Goal: Transaction & Acquisition: Purchase product/service

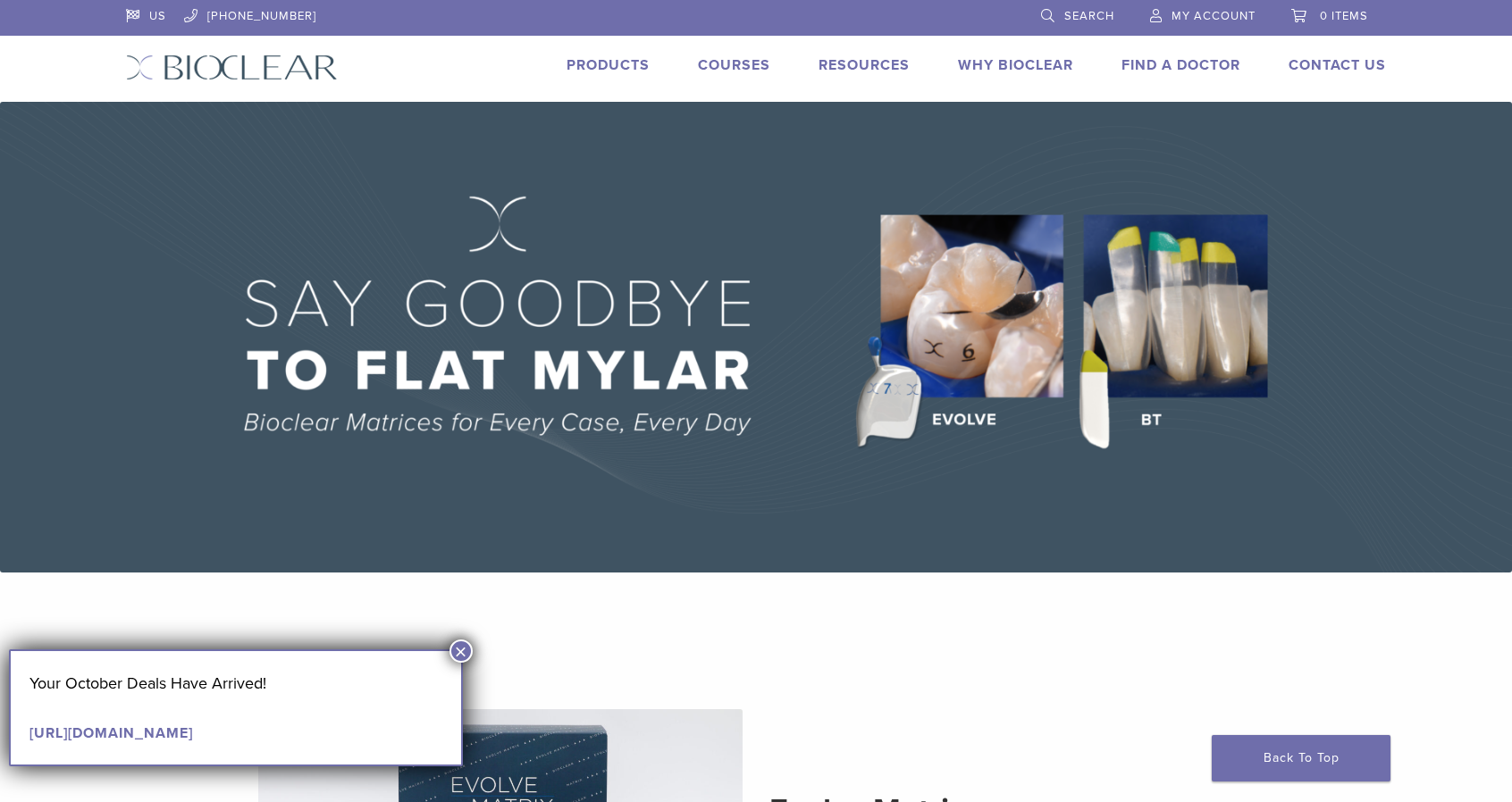
click at [615, 61] on link "Products" at bounding box center [608, 64] width 83 height 17
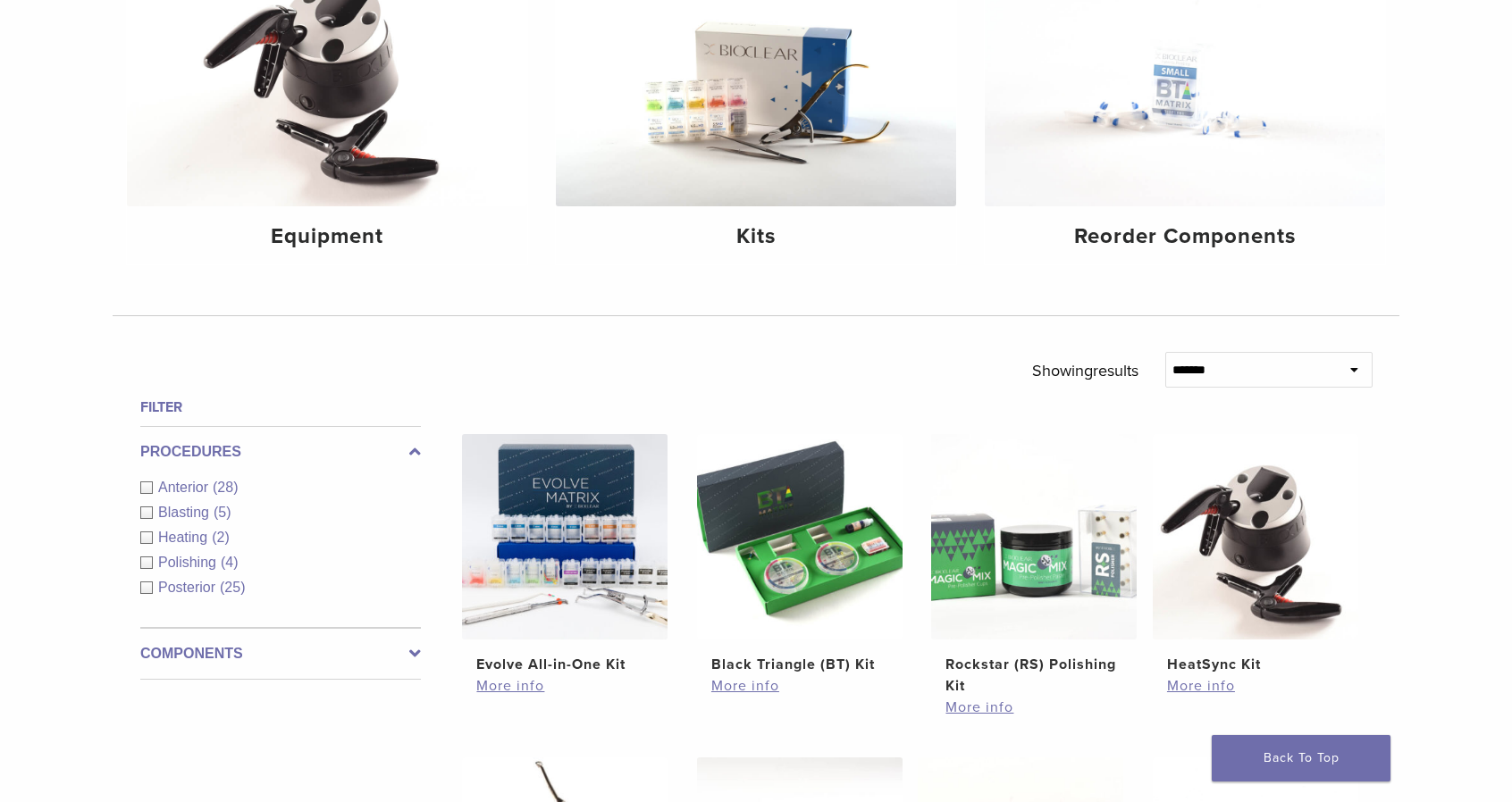
scroll to position [362, 0]
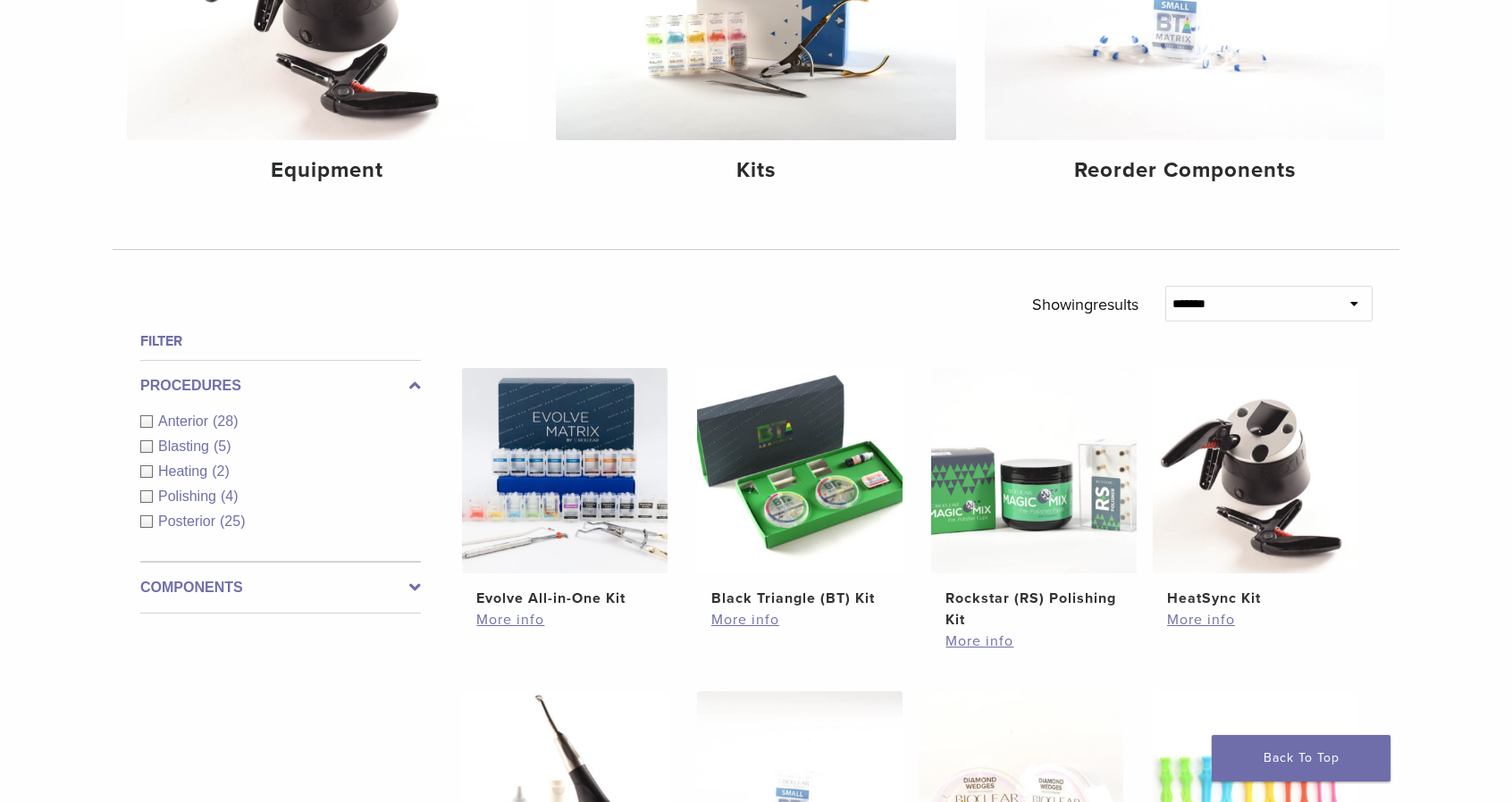
click at [146, 525] on div "Posterior (25)" at bounding box center [280, 521] width 281 height 21
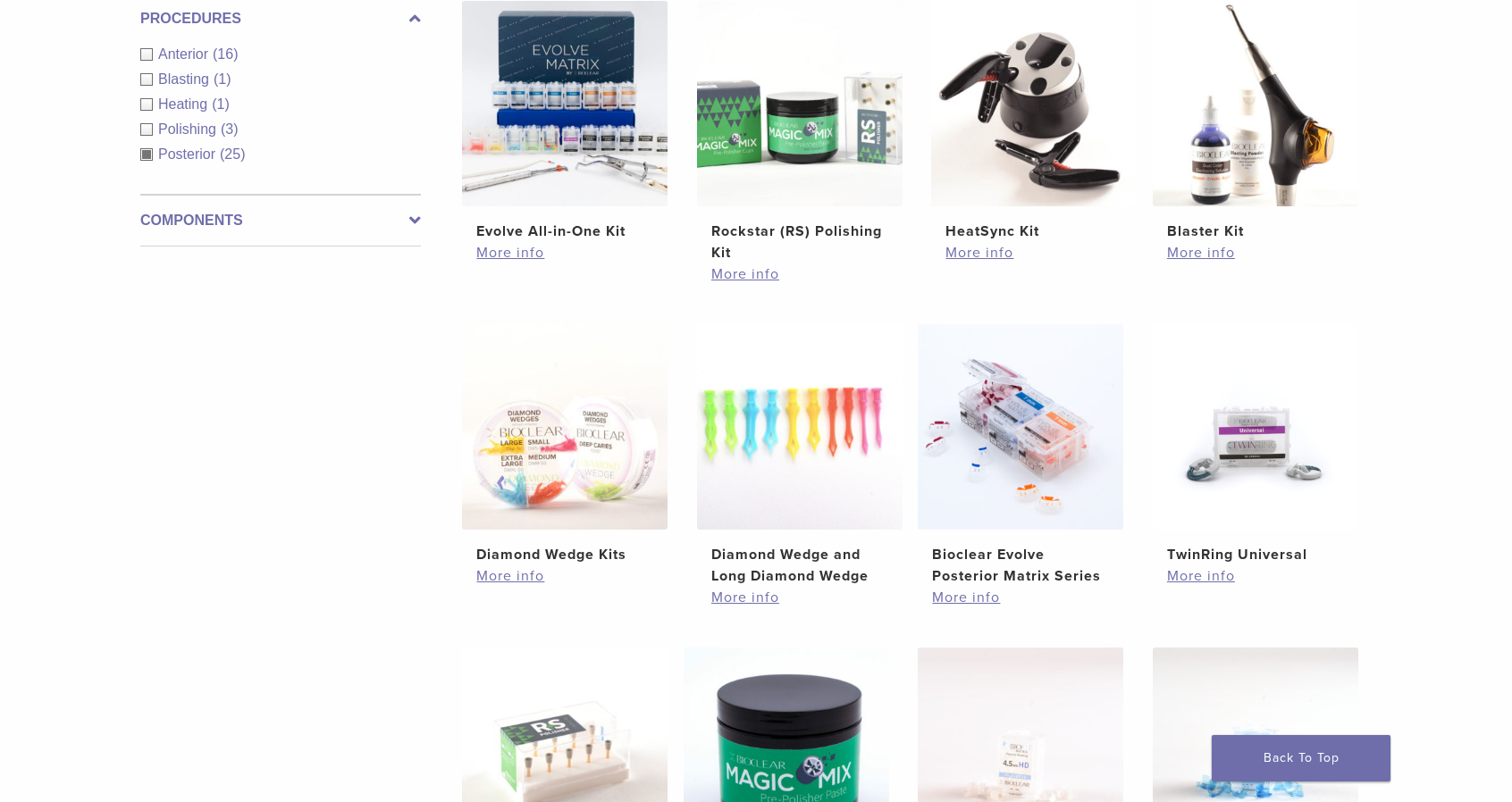
scroll to position [745, 0]
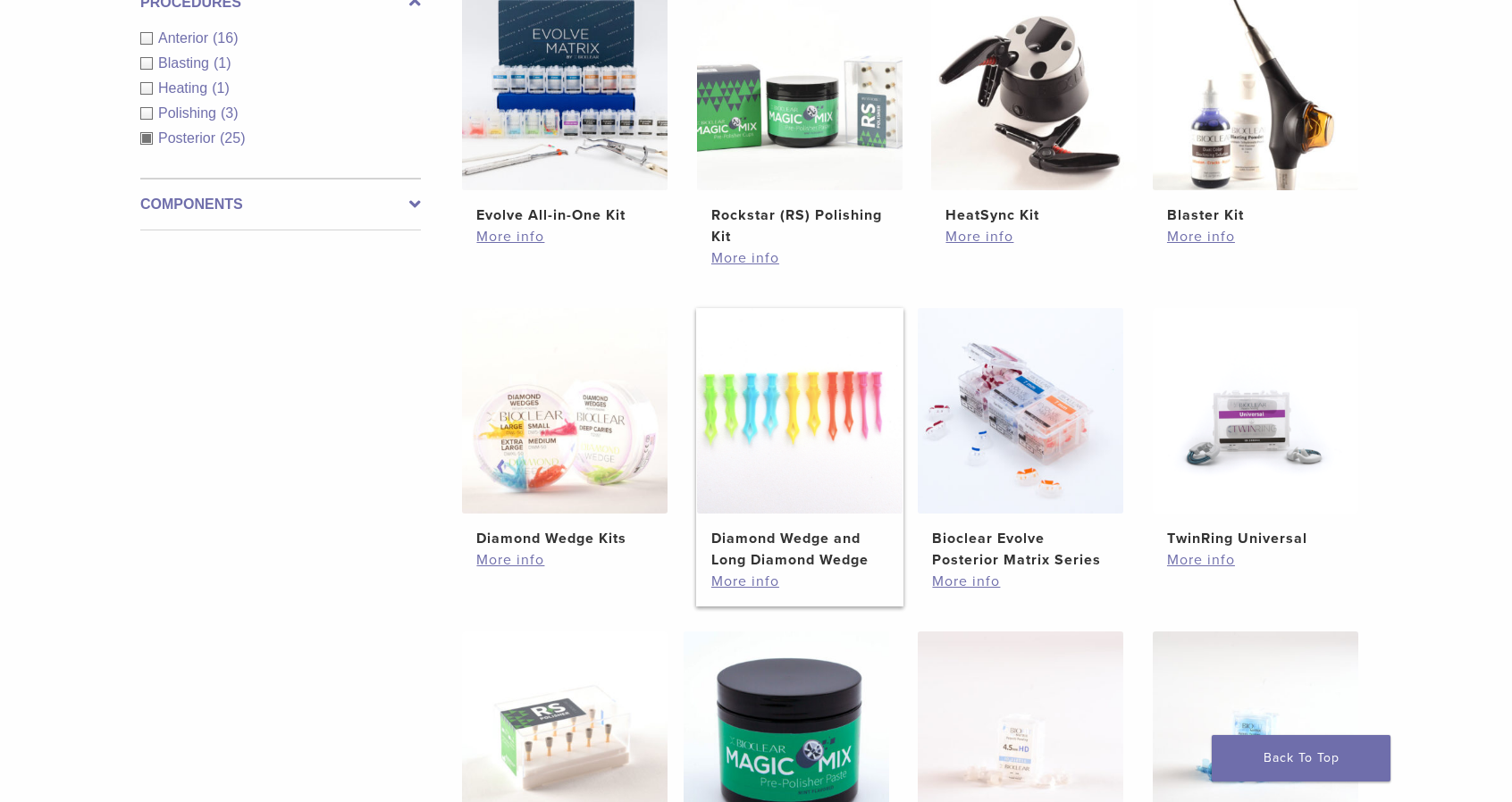
click at [826, 442] on img at bounding box center [799, 411] width 205 height 205
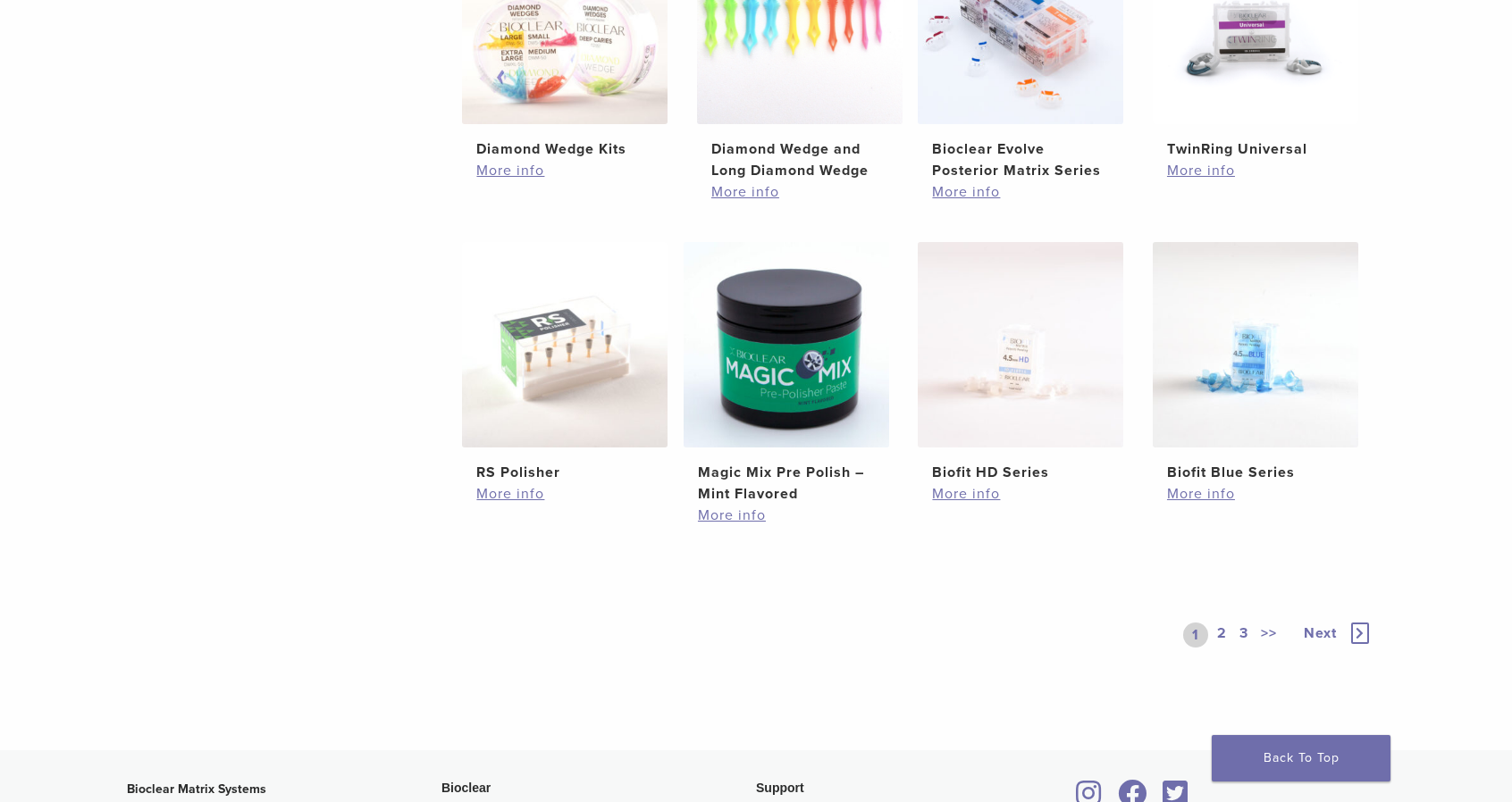
scroll to position [1153, 0]
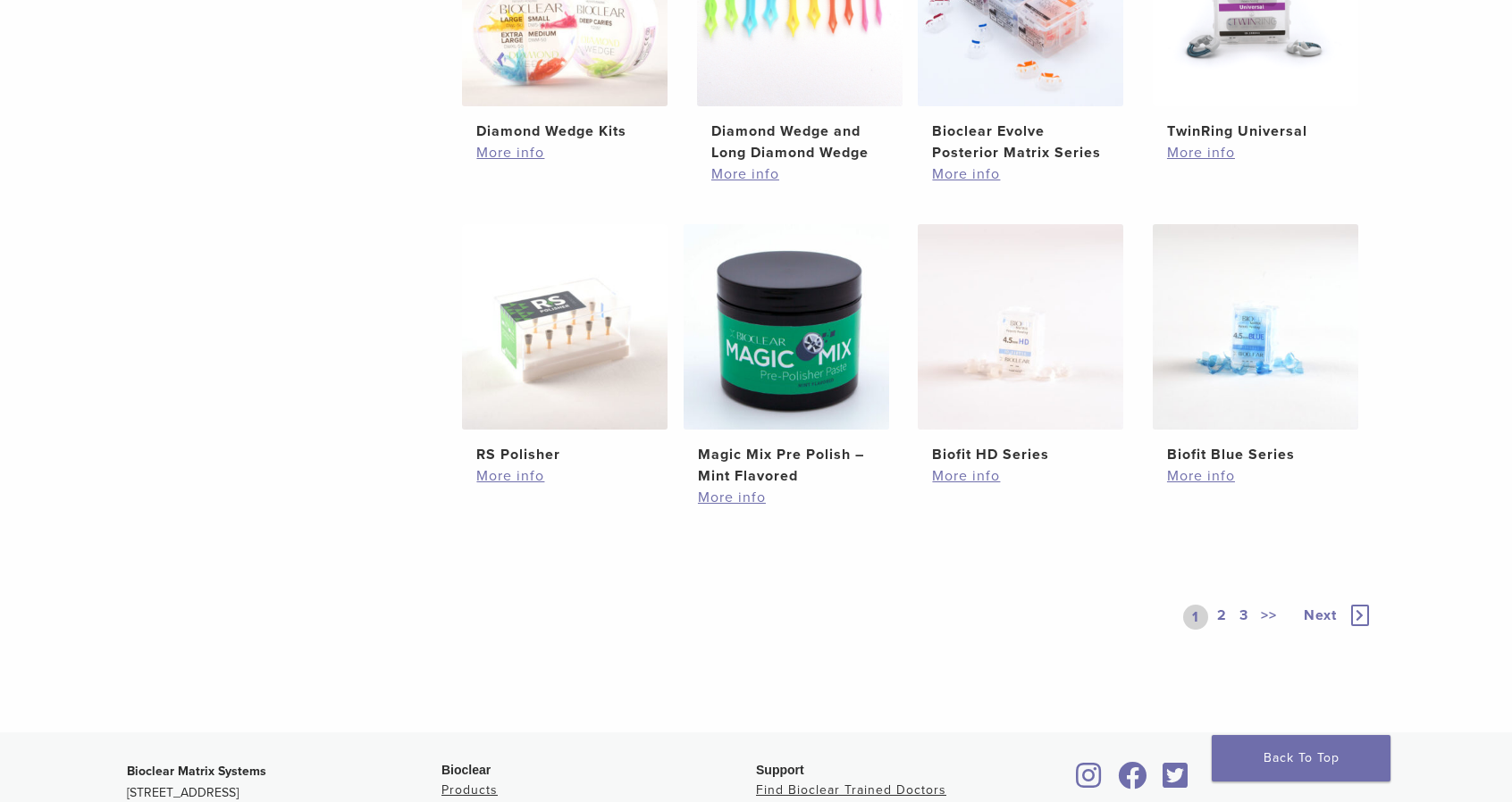
click at [1316, 617] on span "Next" at bounding box center [1320, 615] width 33 height 17
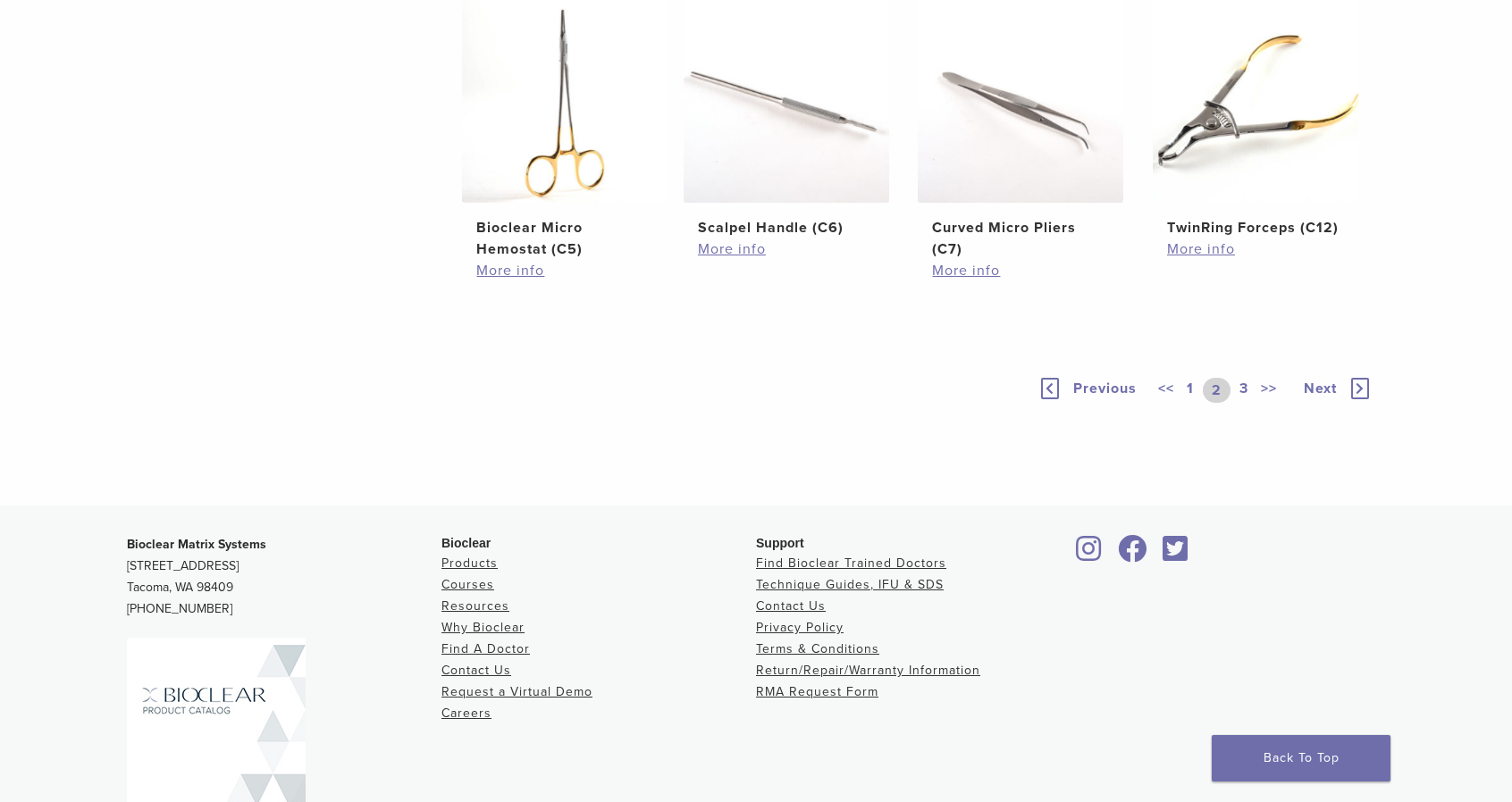
click at [1187, 403] on link "1" at bounding box center [1191, 389] width 15 height 25
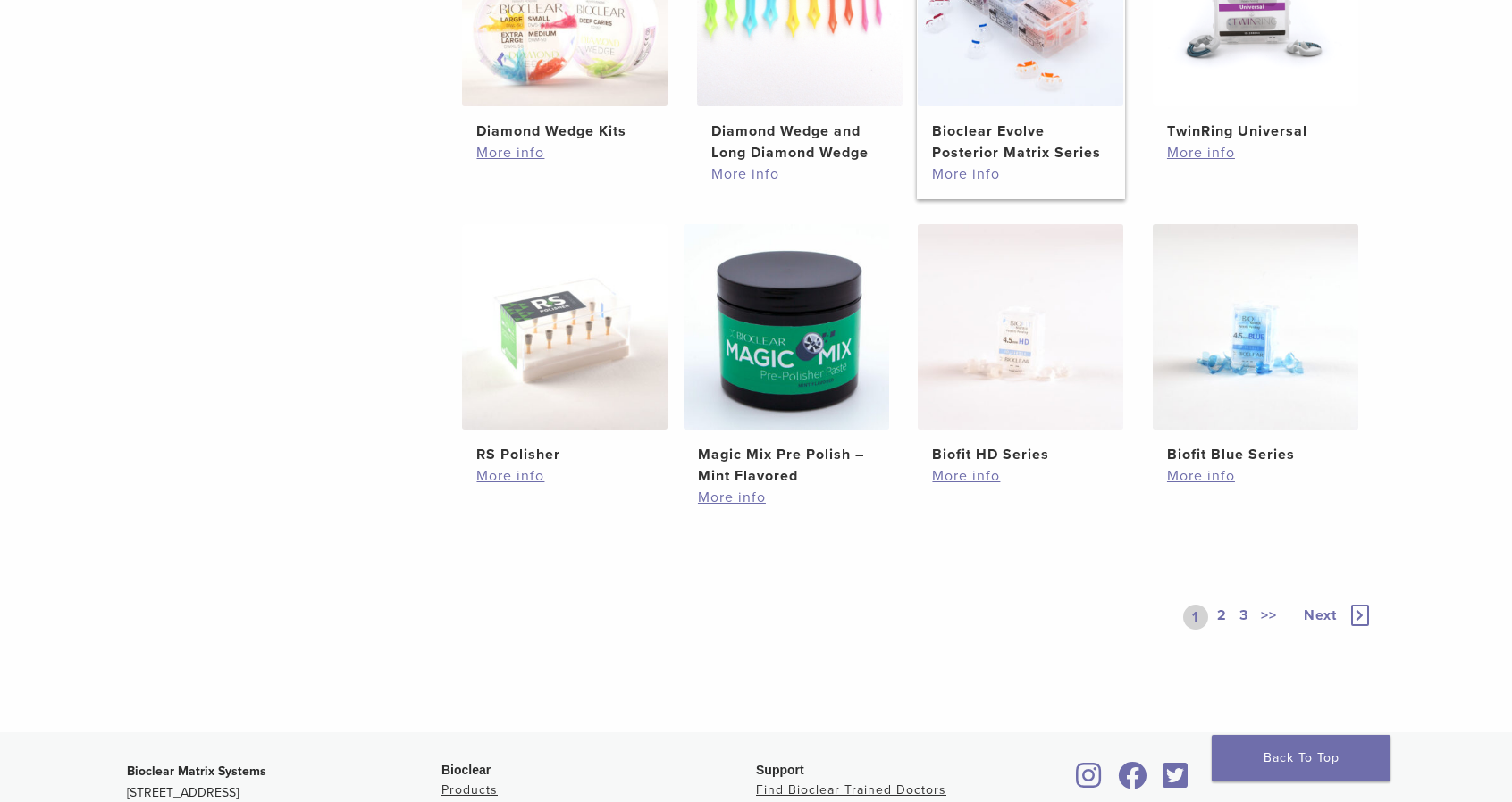
click at [1062, 45] on img at bounding box center [1020, 3] width 205 height 205
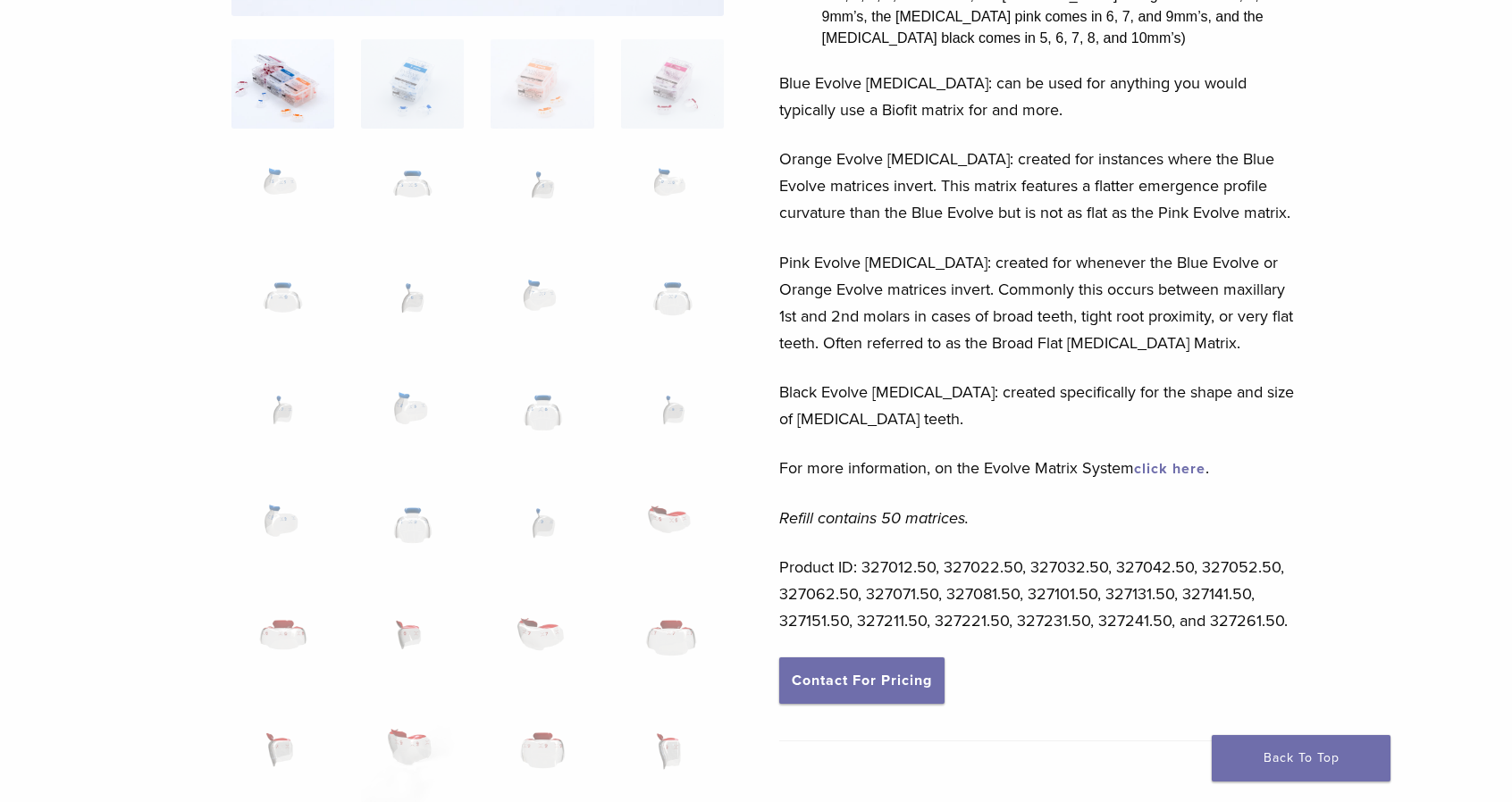
scroll to position [501, 0]
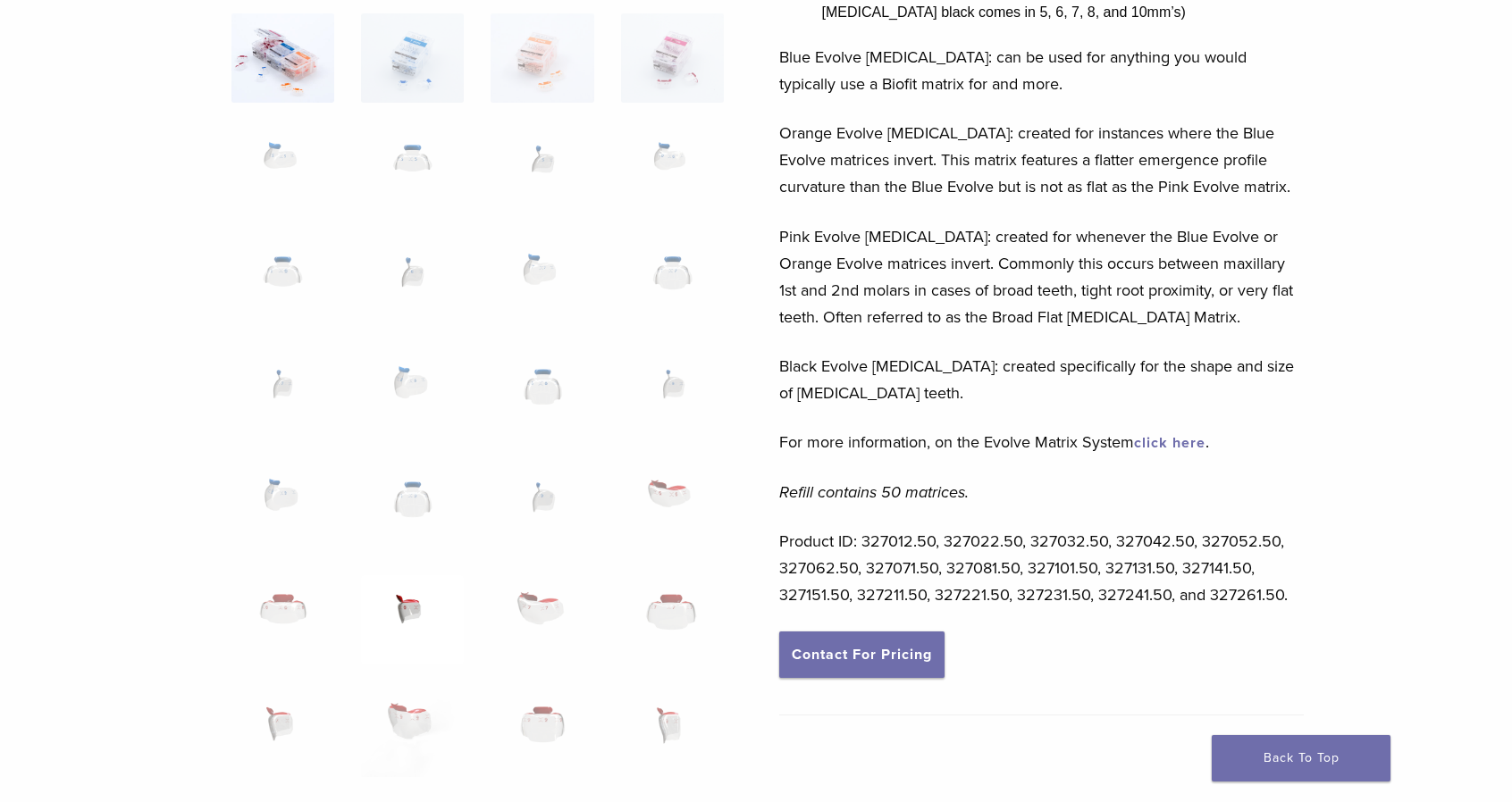
click at [420, 611] on img at bounding box center [413, 620] width 103 height 89
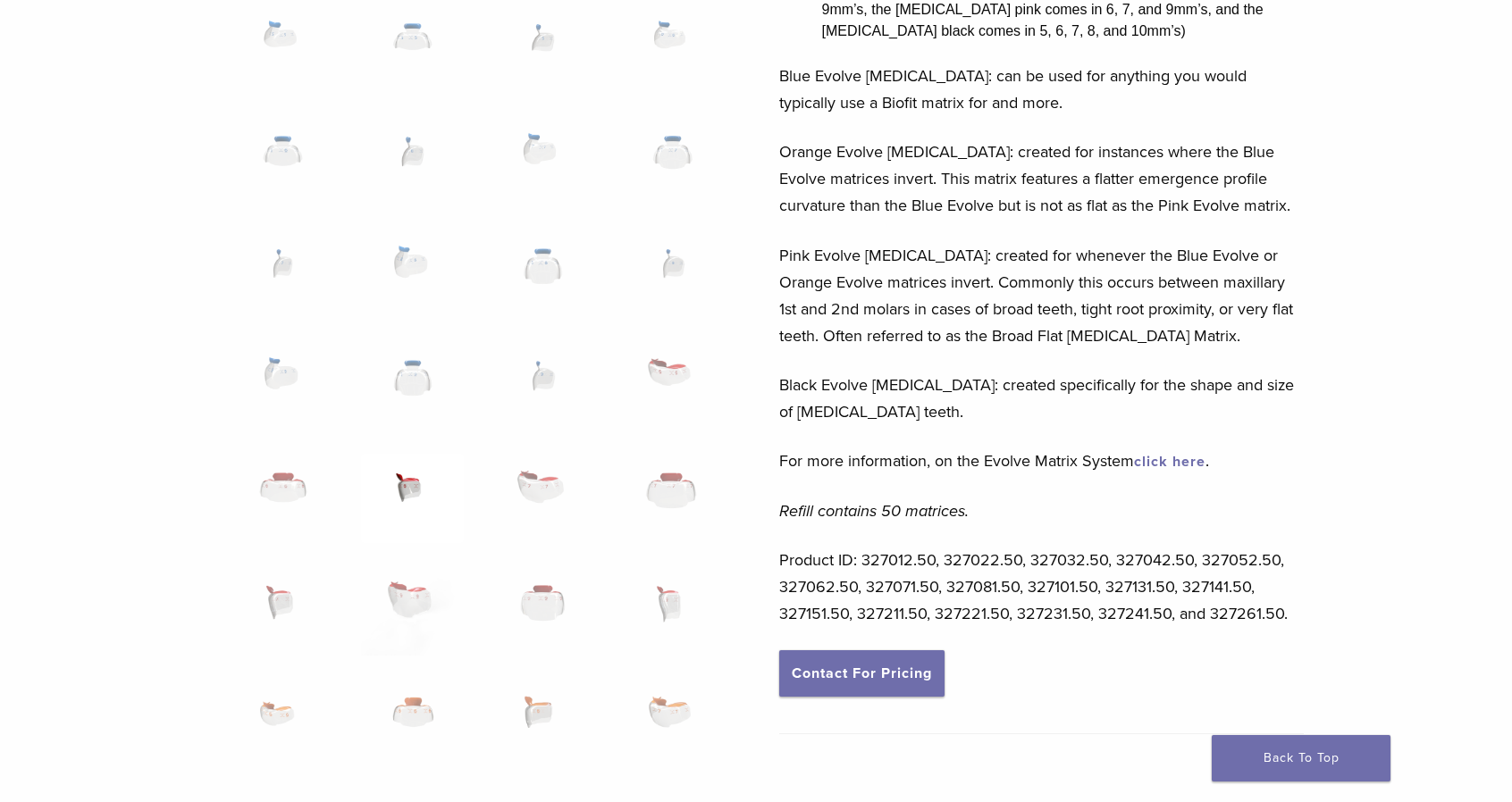
scroll to position [513, 0]
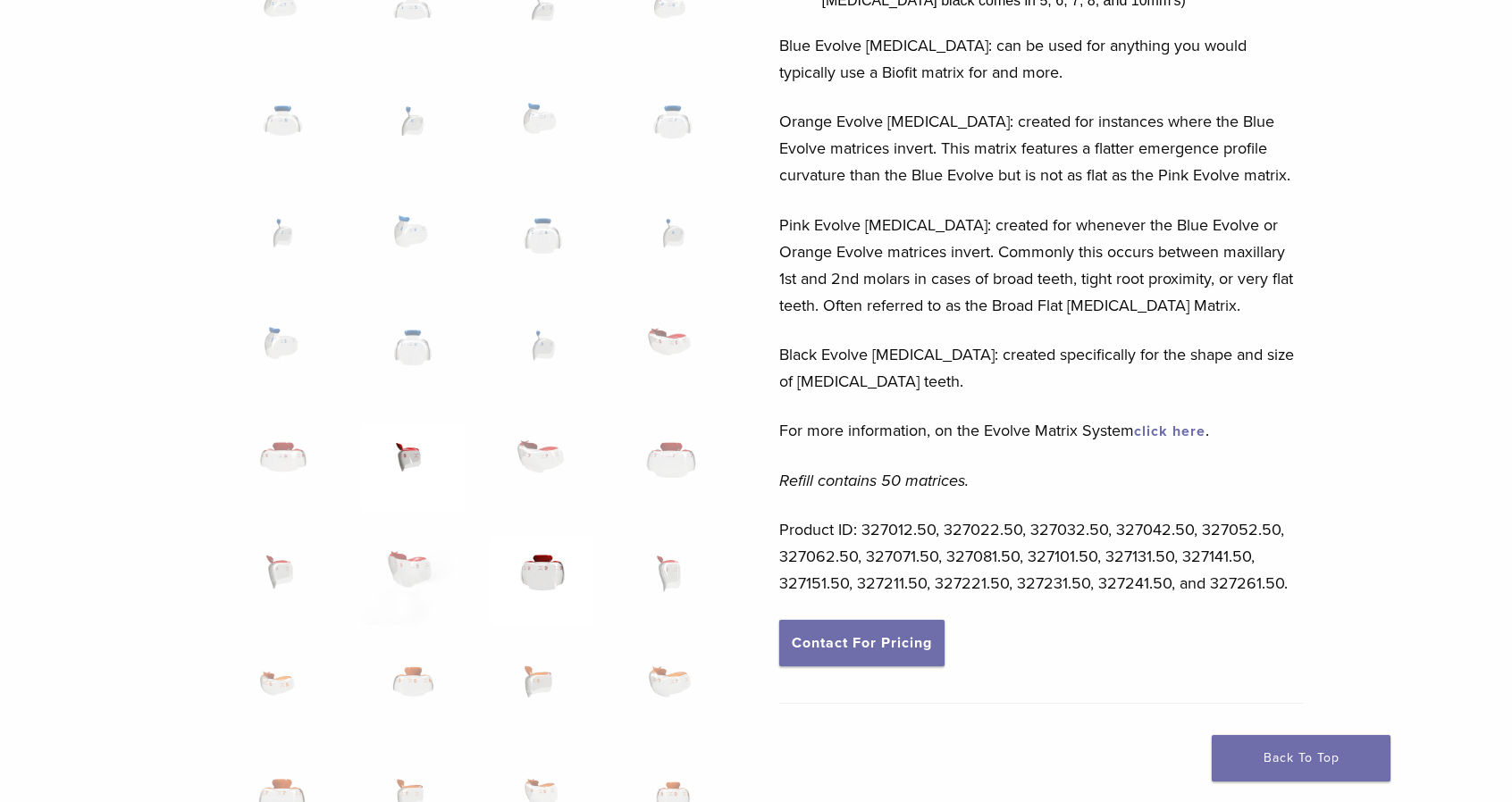
click at [537, 558] on img at bounding box center [542, 580] width 103 height 89
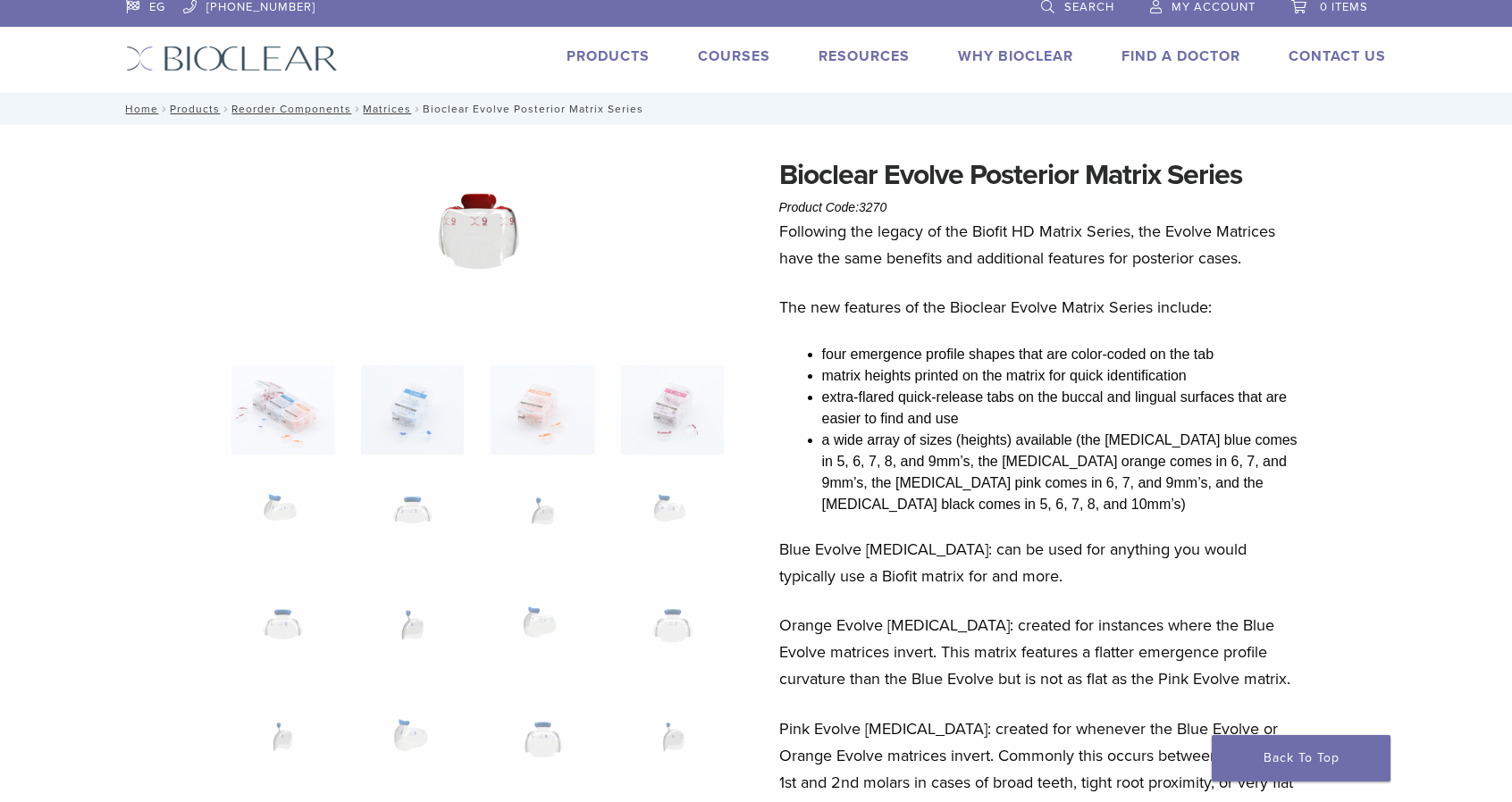
scroll to position [6, 0]
